Goal: Find specific page/section: Find specific page/section

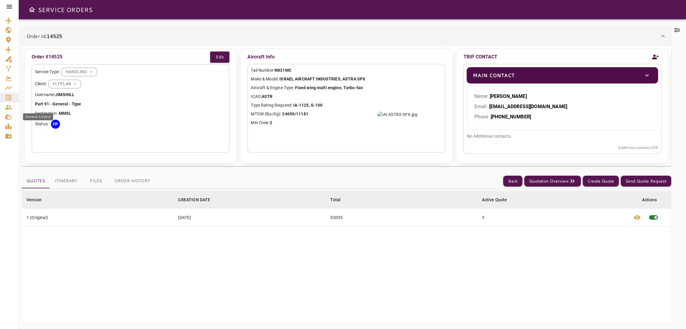
click at [10, 116] on icon "General Control" at bounding box center [8, 117] width 6 height 6
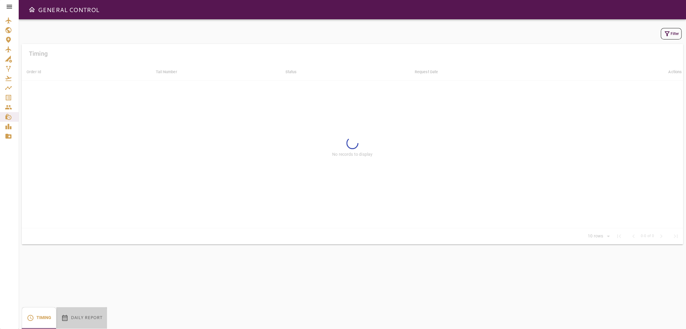
click at [101, 319] on button "Daily Report" at bounding box center [81, 318] width 51 height 22
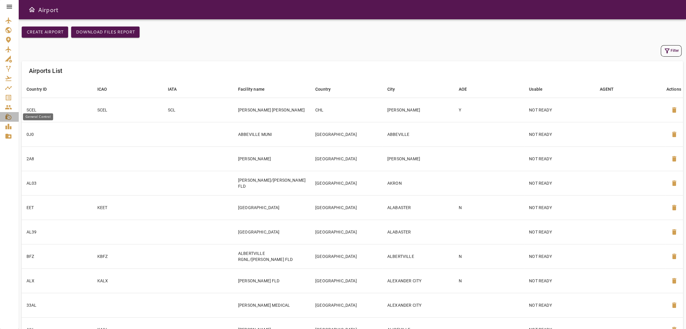
click at [10, 119] on icon "General Control" at bounding box center [8, 116] width 7 height 7
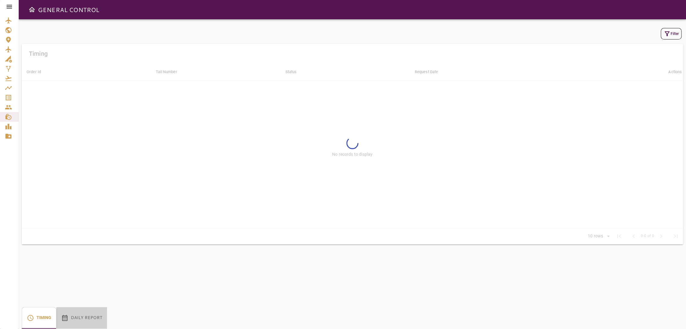
click at [93, 319] on button "Daily Report" at bounding box center [81, 318] width 51 height 22
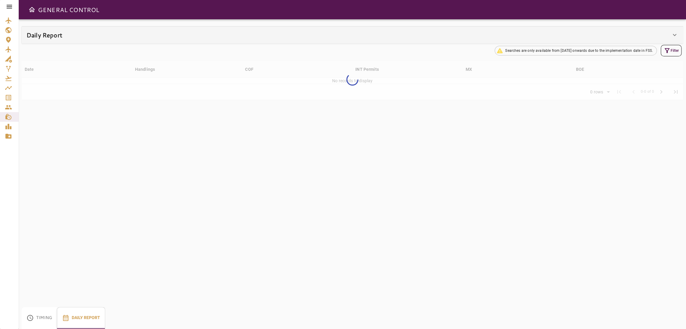
type input "**"
click at [187, 40] on div "Daily Report" at bounding box center [353, 35] width 662 height 17
